Goal: Use online tool/utility: Utilize a website feature to perform a specific function

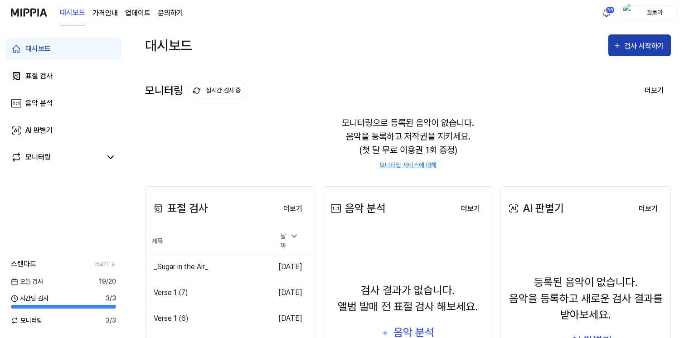
click at [645, 49] on div "검사 시작하기" at bounding box center [645, 46] width 42 height 12
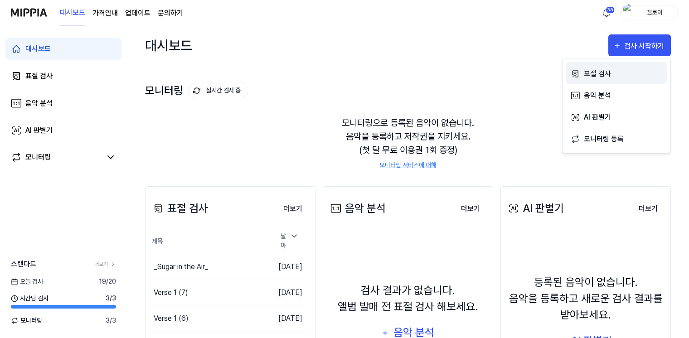
click at [602, 74] on div "표절 검사" at bounding box center [623, 74] width 79 height 12
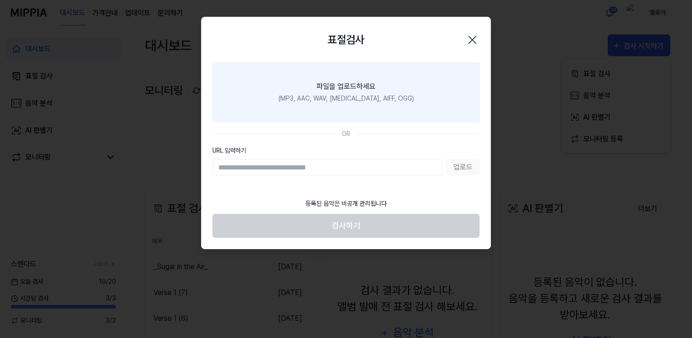
click at [357, 99] on div "(MP3, AAC, WAV, FLAC, AIFF, OGG)" at bounding box center [346, 99] width 135 height 10
click at [0, 0] on input "파일을 업로드하세요 (MP3, AAC, WAV, FLAC, AIFF, OGG)" at bounding box center [0, 0] width 0 height 0
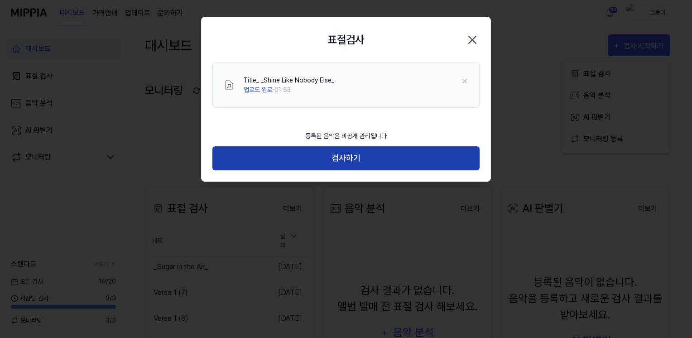
click at [367, 156] on button "검사하기" at bounding box center [345, 158] width 267 height 24
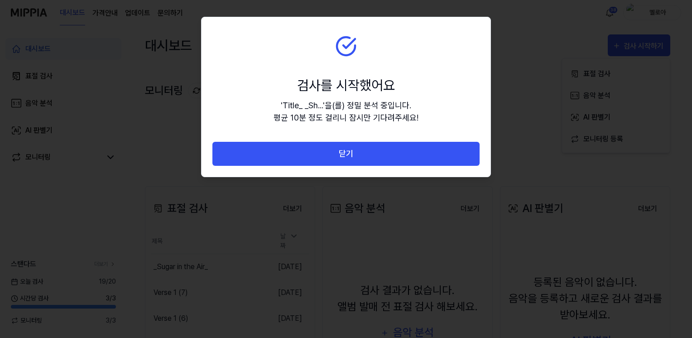
click at [367, 156] on button "닫기" at bounding box center [345, 154] width 267 height 24
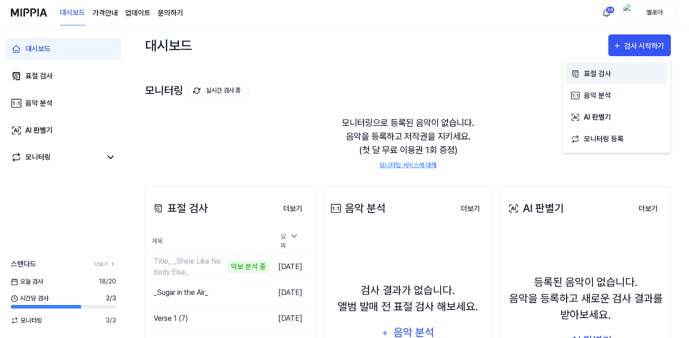
click at [594, 72] on div "표절 검사" at bounding box center [623, 74] width 79 height 12
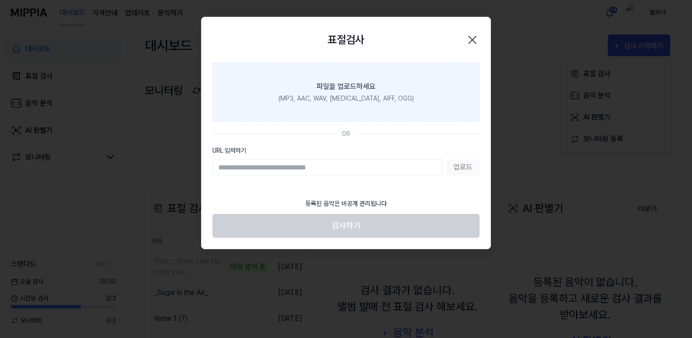
click at [367, 87] on div "파일을 업로드하세요" at bounding box center [346, 86] width 59 height 11
click at [0, 0] on input "파일을 업로드하세요 (MP3, AAC, WAV, [MEDICAL_DATA], AIFF, OGG)" at bounding box center [0, 0] width 0 height 0
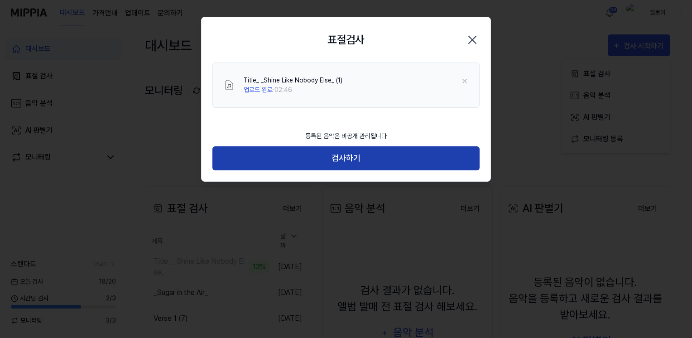
click at [362, 161] on button "검사하기" at bounding box center [345, 158] width 267 height 24
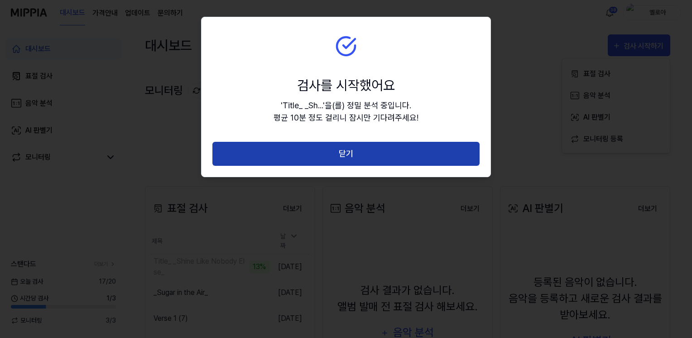
click at [362, 155] on button "닫기" at bounding box center [345, 154] width 267 height 24
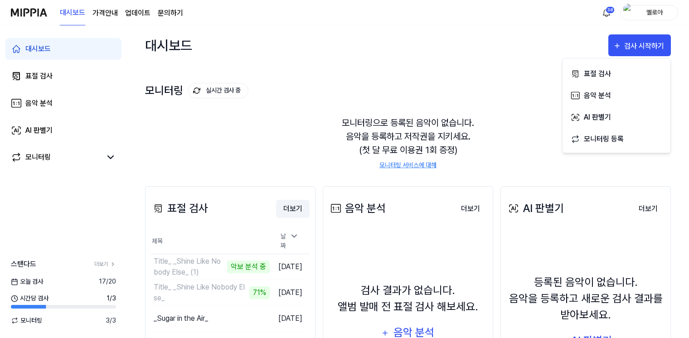
click at [294, 209] on button "더보기" at bounding box center [293, 209] width 34 height 18
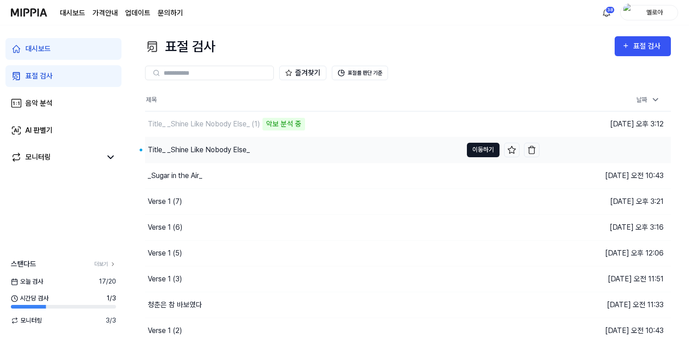
click at [489, 152] on button "이동하기" at bounding box center [483, 150] width 33 height 14
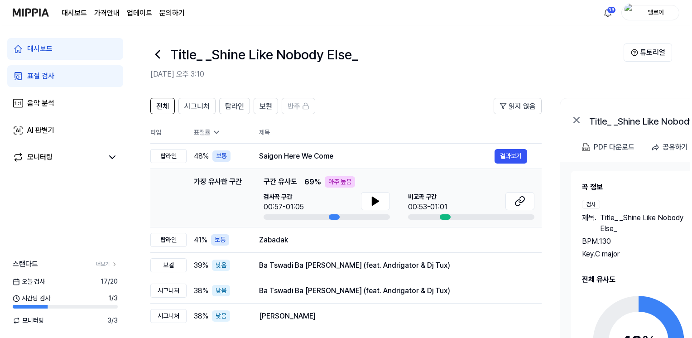
scroll to position [26, 0]
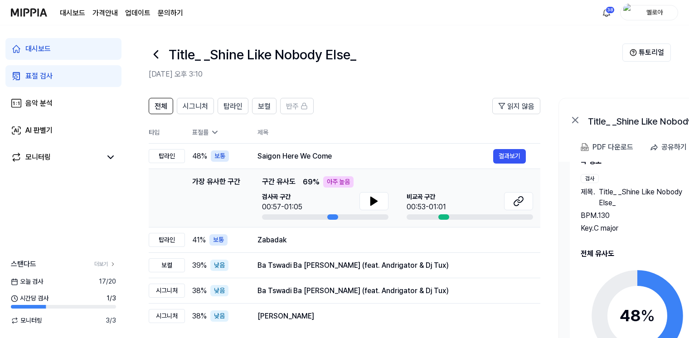
click at [635, 239] on div "곡 정보 검사 제목 . Title_ _Shine Like Nobody Else_ BPM. 130 Key. C major 비교 제목 . Saig…" at bounding box center [702, 279] width 244 height 247
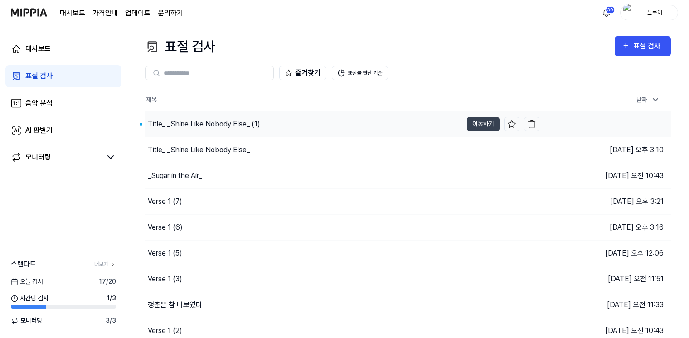
click at [216, 122] on div "Title_ _Shine Like Nobody Else_ (1)" at bounding box center [204, 124] width 112 height 11
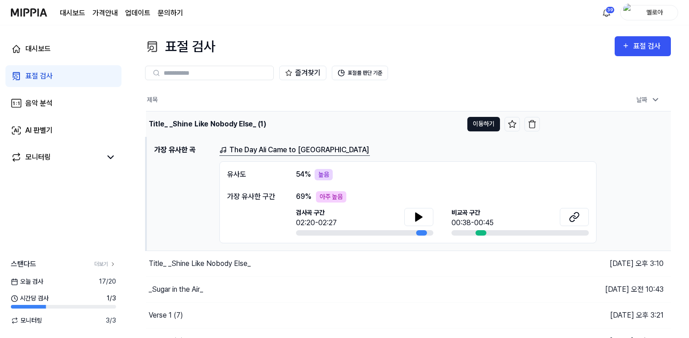
click at [488, 121] on button "이동하기" at bounding box center [483, 124] width 33 height 14
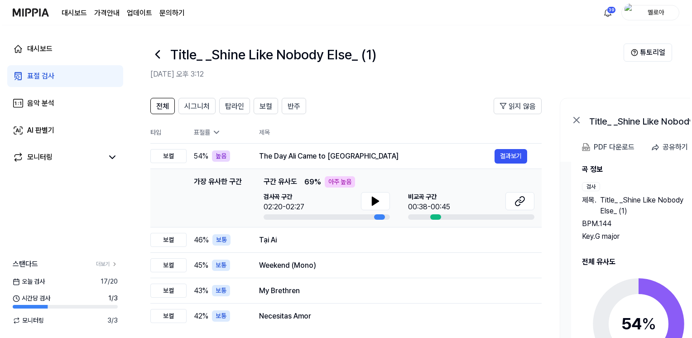
scroll to position [26, 0]
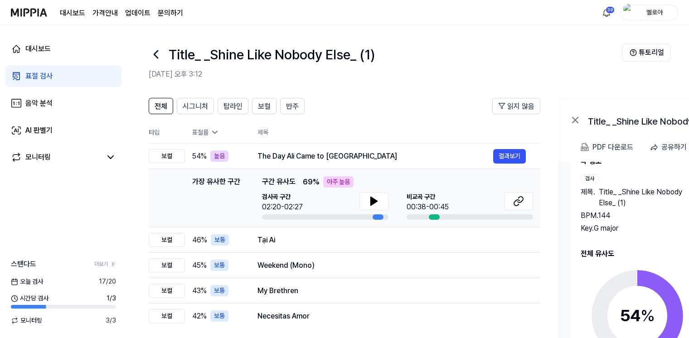
click at [645, 231] on div "Key. G major" at bounding box center [636, 228] width 113 height 11
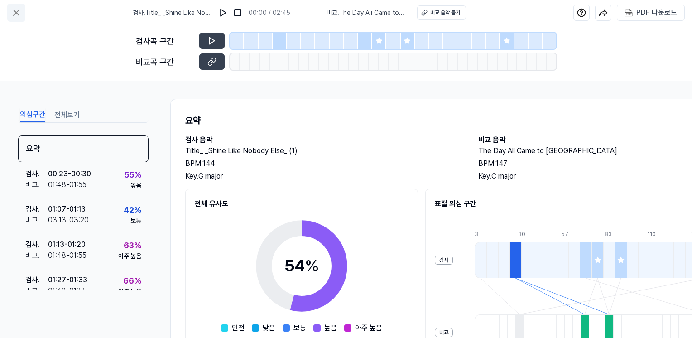
click at [16, 13] on icon at bounding box center [16, 12] width 5 height 5
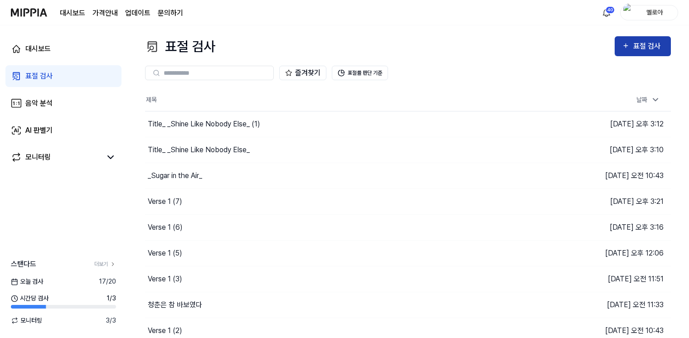
click at [631, 48] on div "표절 검사" at bounding box center [643, 46] width 42 height 12
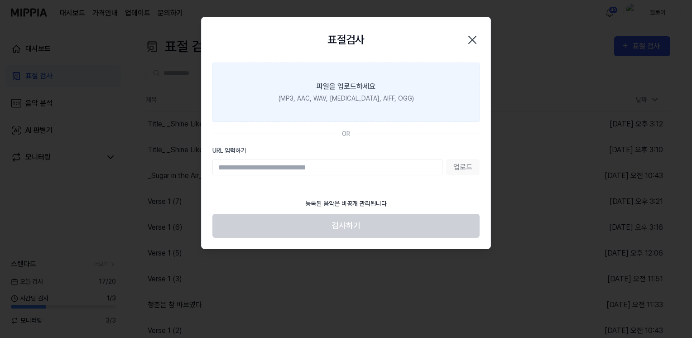
click at [372, 90] on div "파일을 업로드하세요" at bounding box center [346, 86] width 59 height 11
click at [0, 0] on input "파일을 업로드하세요 (MP3, AAC, WAV, [MEDICAL_DATA], AIFF, OGG)" at bounding box center [0, 0] width 0 height 0
click at [284, 95] on label "파일을 업로드하세요 (MP3, AAC, WAV, [MEDICAL_DATA], AIFF, OGG)" at bounding box center [345, 92] width 267 height 59
click at [0, 0] on input "파일을 업로드하세요 (MP3, AAC, WAV, [MEDICAL_DATA], AIFF, OGG)" at bounding box center [0, 0] width 0 height 0
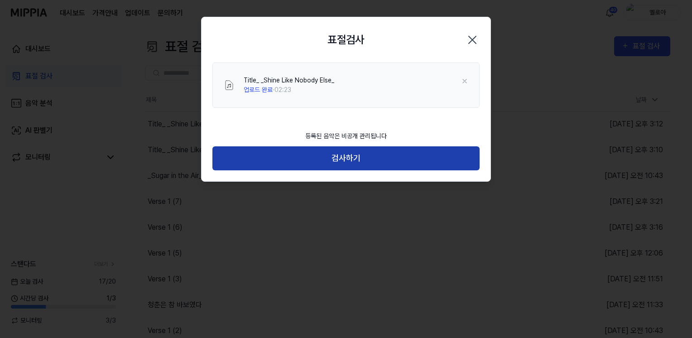
click at [362, 154] on button "검사하기" at bounding box center [345, 158] width 267 height 24
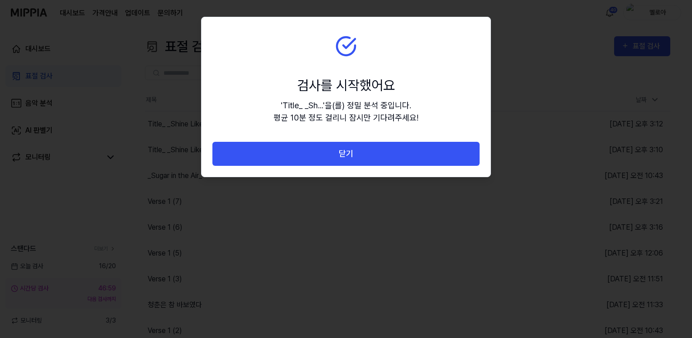
click at [362, 154] on button "닫기" at bounding box center [345, 154] width 267 height 24
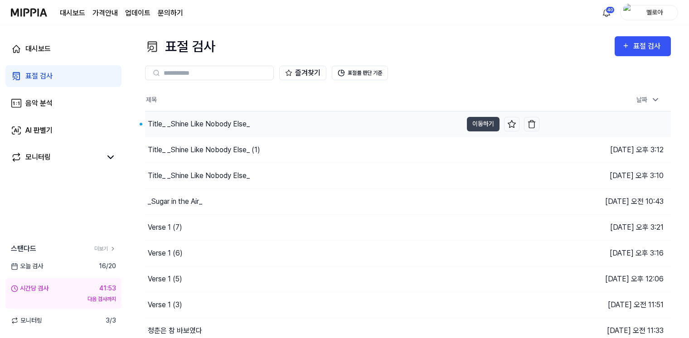
click at [244, 125] on div "Title_ _Shine Like Nobody Else_" at bounding box center [199, 124] width 102 height 11
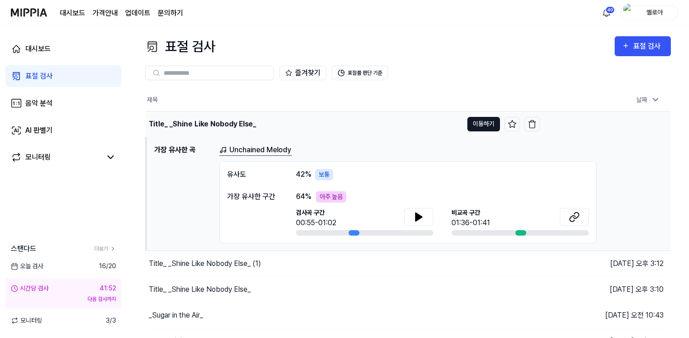
click at [482, 121] on button "이동하기" at bounding box center [483, 124] width 33 height 14
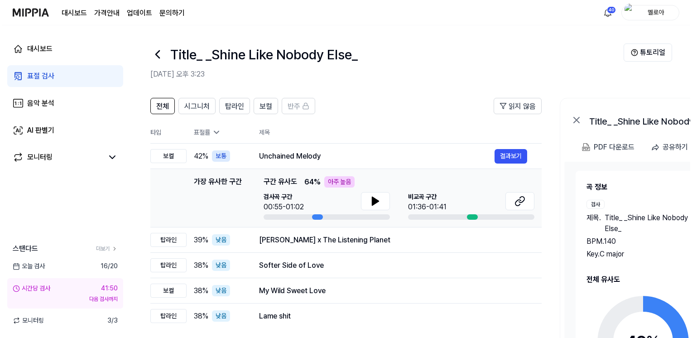
scroll to position [26, 0]
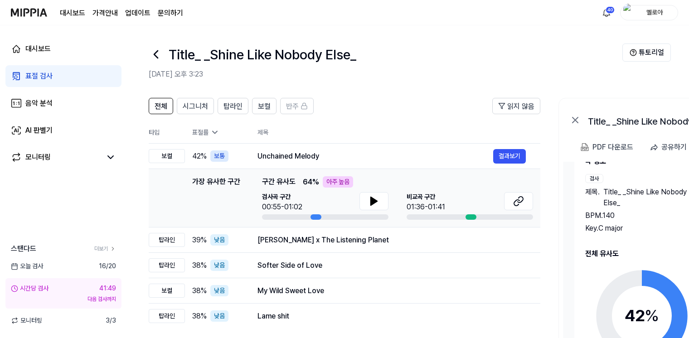
click at [654, 278] on circle at bounding box center [642, 316] width 76 height 76
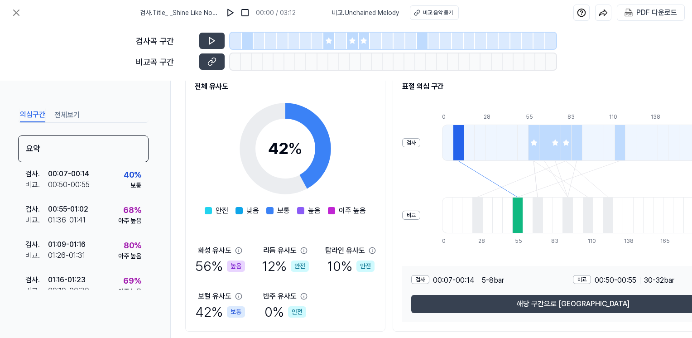
scroll to position [101, 0]
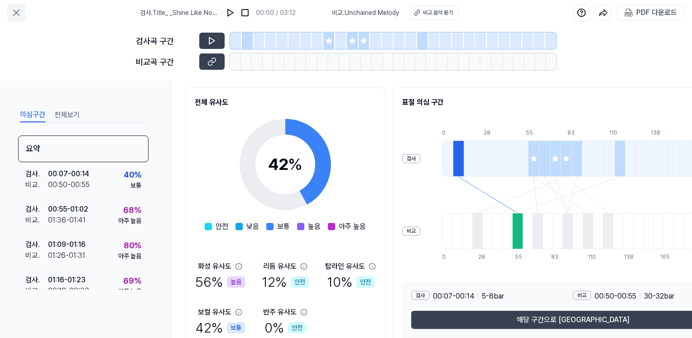
click at [14, 10] on icon at bounding box center [16, 12] width 11 height 11
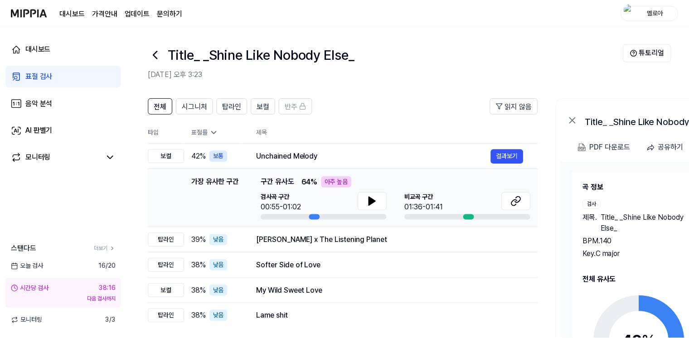
scroll to position [53, 0]
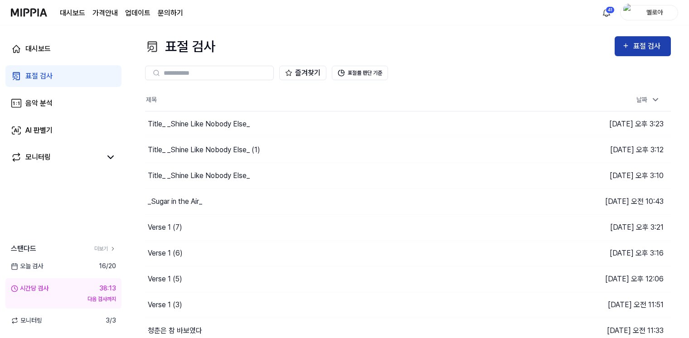
click at [647, 45] on div "표절 검사" at bounding box center [648, 46] width 30 height 12
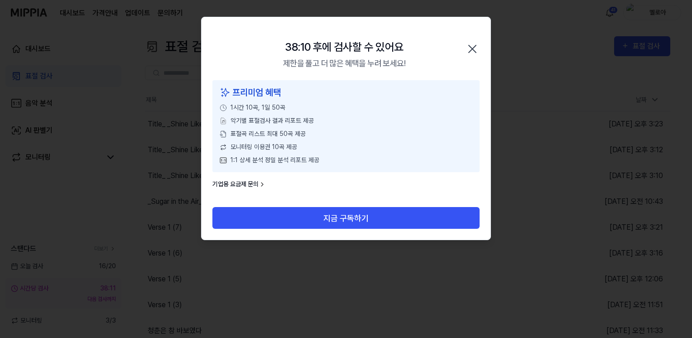
click at [471, 48] on icon "button" at bounding box center [472, 48] width 7 height 7
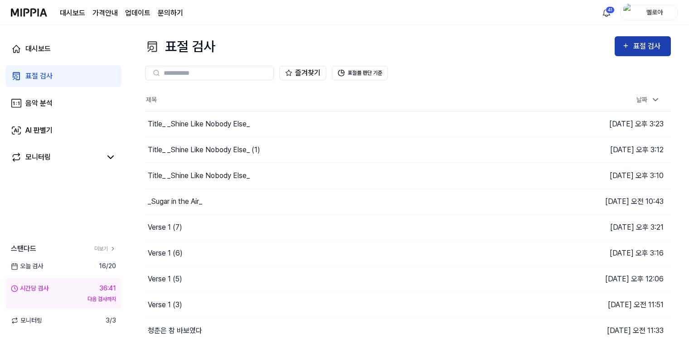
click at [643, 44] on div "표절 검사" at bounding box center [648, 46] width 30 height 12
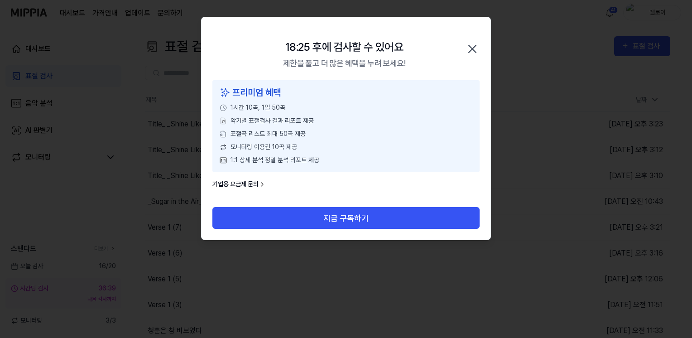
click at [473, 48] on icon "button" at bounding box center [472, 48] width 7 height 7
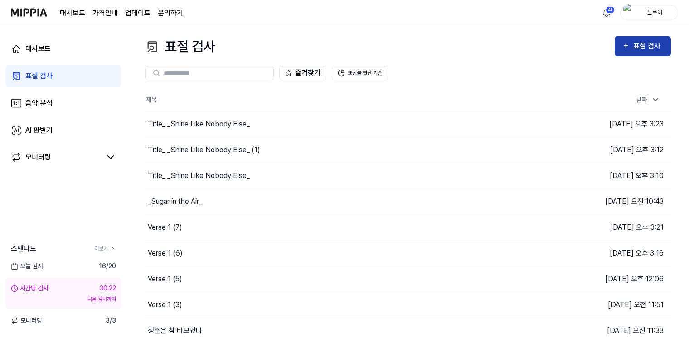
click at [635, 46] on div "표절 검사" at bounding box center [648, 46] width 30 height 12
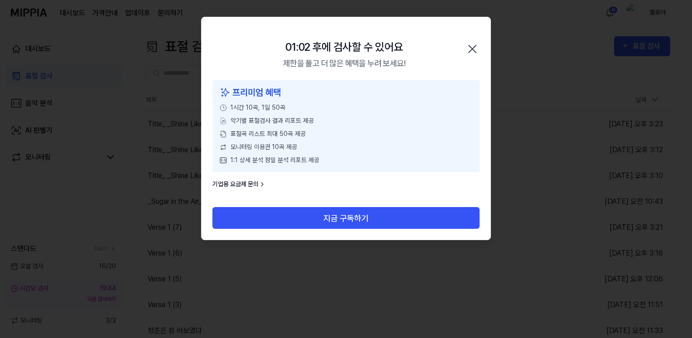
click at [478, 46] on icon "button" at bounding box center [472, 49] width 14 height 14
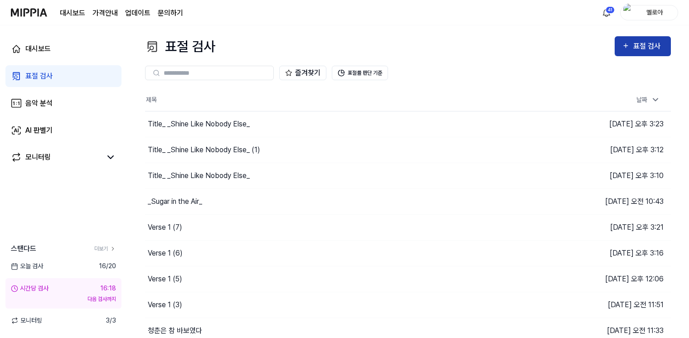
click at [626, 48] on icon "button" at bounding box center [626, 45] width 8 height 11
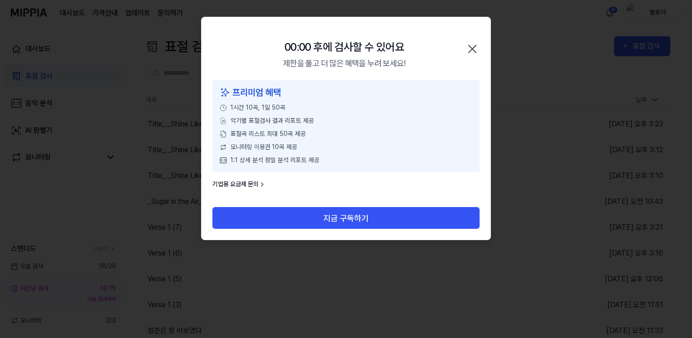
click at [473, 50] on icon "button" at bounding box center [472, 48] width 7 height 7
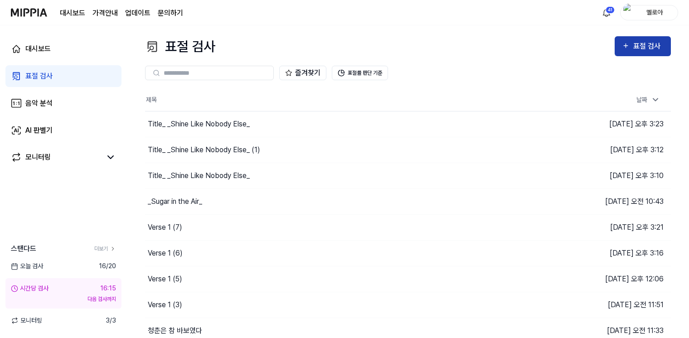
click at [636, 50] on div "표절 검사" at bounding box center [648, 46] width 30 height 12
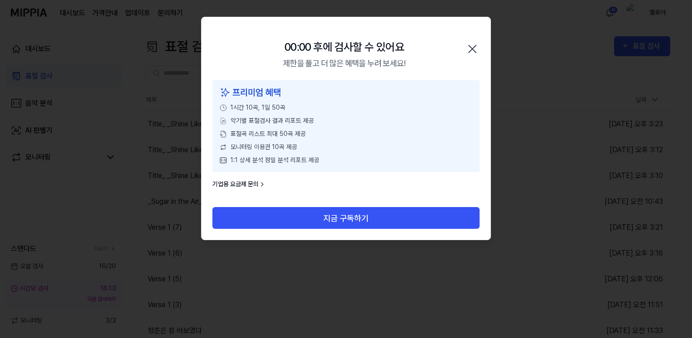
click at [473, 47] on icon "button" at bounding box center [472, 49] width 14 height 14
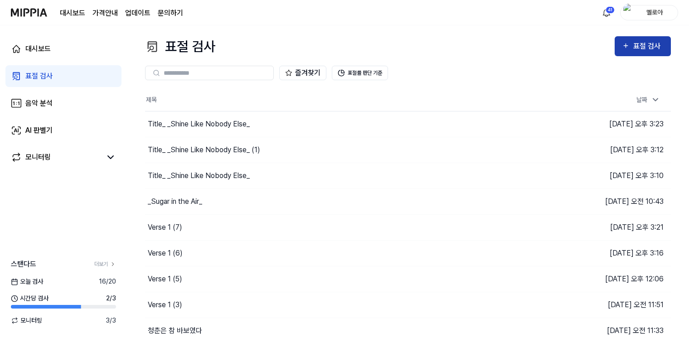
click at [633, 46] on div "표절 검사" at bounding box center [648, 46] width 30 height 12
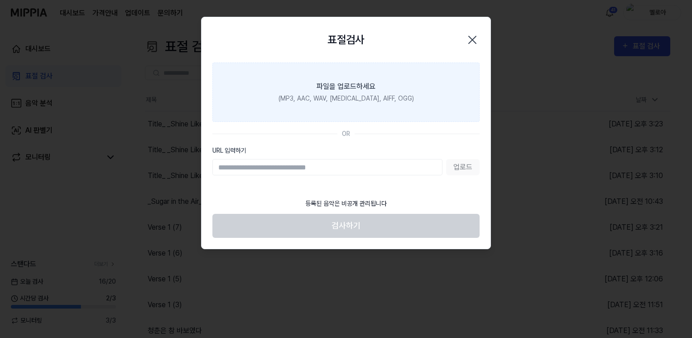
click at [385, 80] on label "파일을 업로드하세요 (MP3, AAC, WAV, [MEDICAL_DATA], AIFF, OGG)" at bounding box center [345, 92] width 267 height 59
click at [0, 0] on input "파일을 업로드하세요 (MP3, AAC, WAV, [MEDICAL_DATA], AIFF, OGG)" at bounding box center [0, 0] width 0 height 0
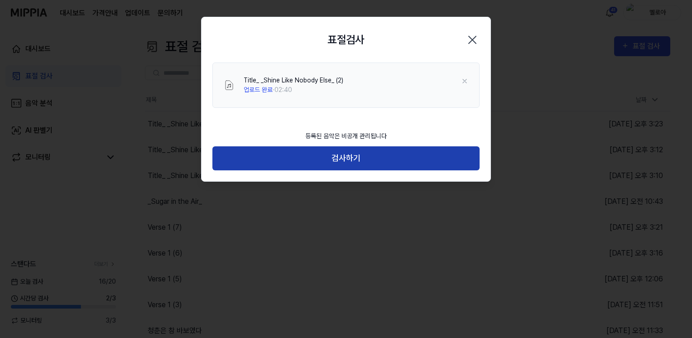
click at [355, 159] on button "검사하기" at bounding box center [345, 158] width 267 height 24
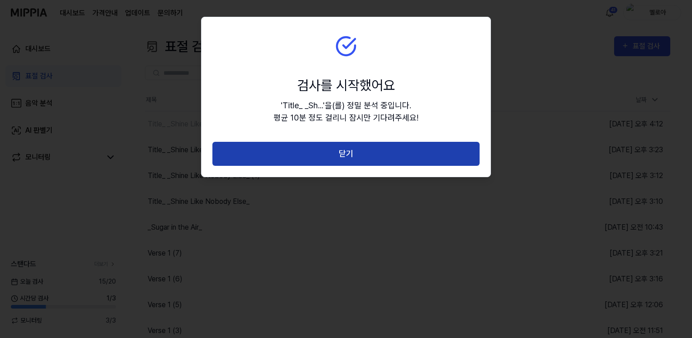
click at [355, 157] on button "닫기" at bounding box center [345, 154] width 267 height 24
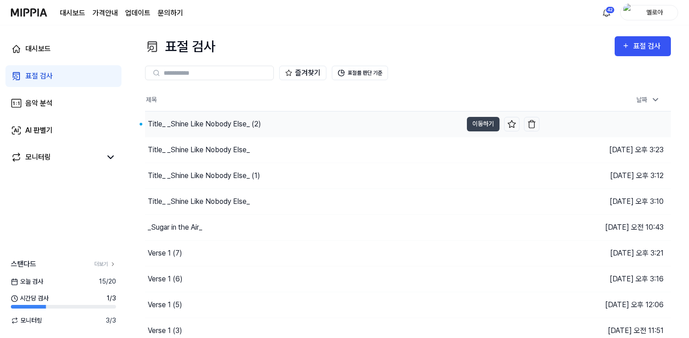
click at [216, 124] on div "Title_ _Shine Like Nobody Else_ (2)" at bounding box center [204, 124] width 113 height 11
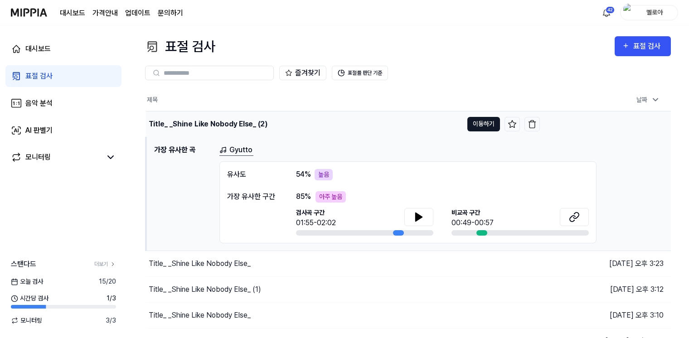
click at [488, 125] on button "이동하기" at bounding box center [483, 124] width 33 height 14
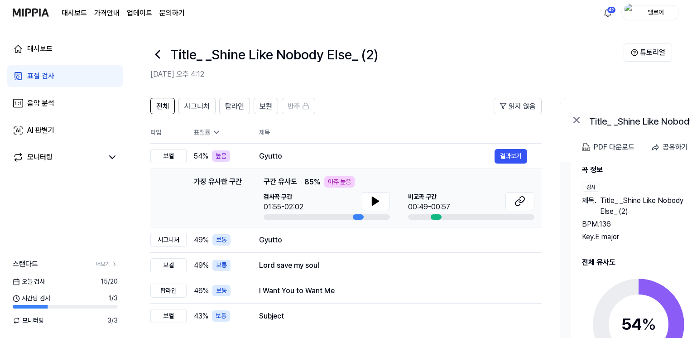
scroll to position [26, 0]
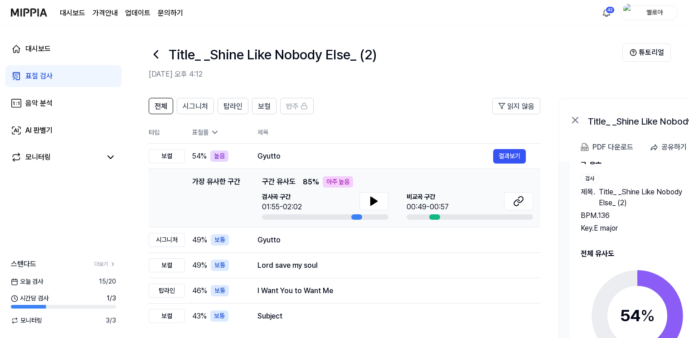
click at [640, 231] on div "Key. E major" at bounding box center [636, 228] width 113 height 11
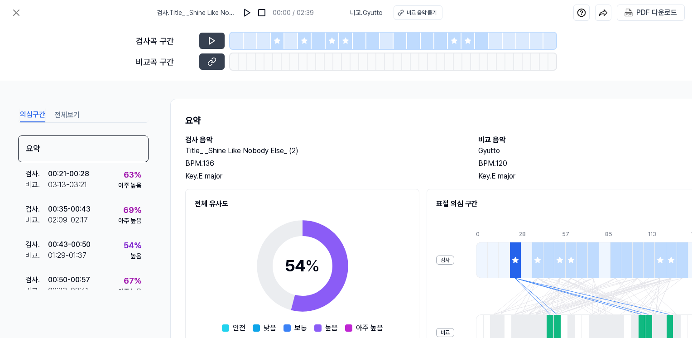
scroll to position [136, 0]
